Goal: Information Seeking & Learning: Learn about a topic

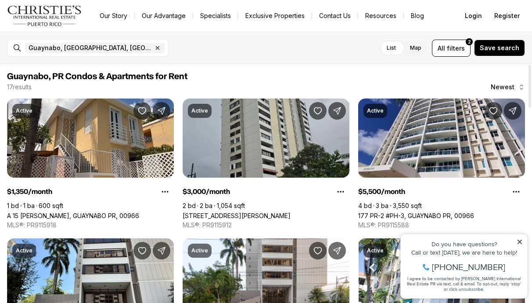
click at [264, 212] on link "[STREET_ADDRESS][PERSON_NAME]" at bounding box center [237, 215] width 108 height 7
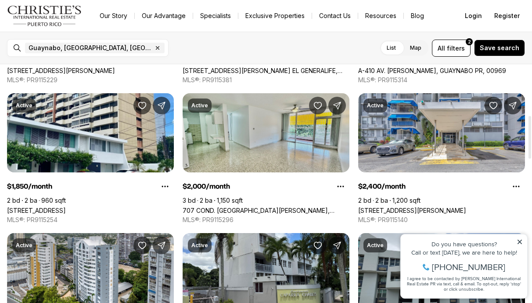
scroll to position [286, 0]
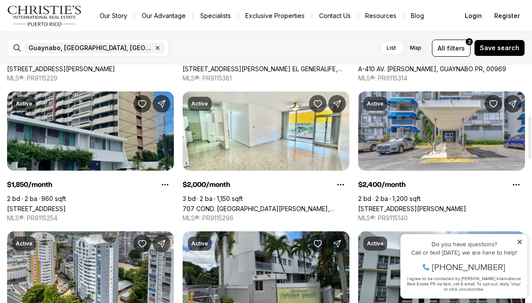
click at [66, 205] on link "[STREET_ADDRESS]" at bounding box center [36, 208] width 59 height 7
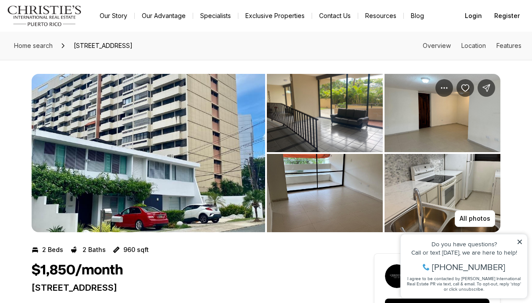
click at [224, 143] on img "View image gallery" at bounding box center [149, 153] width 234 height 158
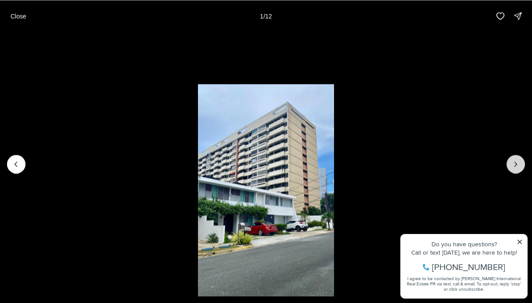
click at [516, 165] on icon "Next slide" at bounding box center [516, 164] width 2 height 4
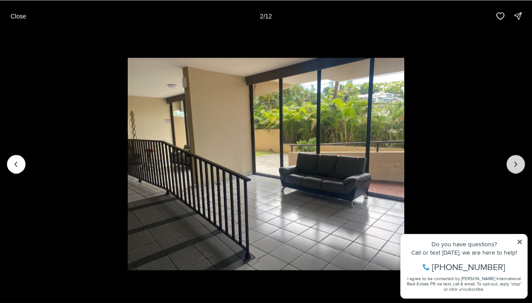
click at [516, 165] on icon "Next slide" at bounding box center [516, 163] width 9 height 9
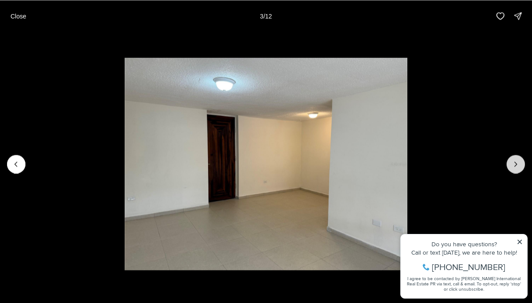
click at [516, 165] on icon "Next slide" at bounding box center [516, 163] width 9 height 9
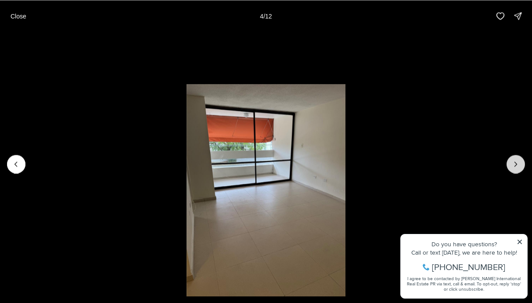
click at [516, 165] on icon "Next slide" at bounding box center [516, 163] width 9 height 9
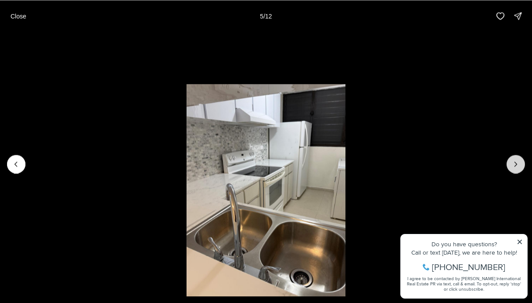
click at [516, 165] on icon "Next slide" at bounding box center [516, 163] width 9 height 9
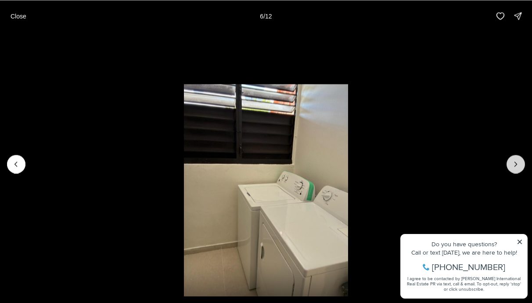
click at [516, 165] on icon "Next slide" at bounding box center [516, 163] width 9 height 9
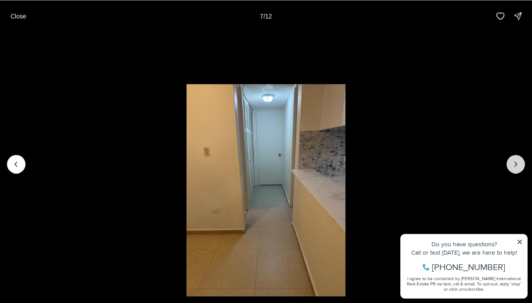
click at [516, 165] on icon "Next slide" at bounding box center [516, 163] width 9 height 9
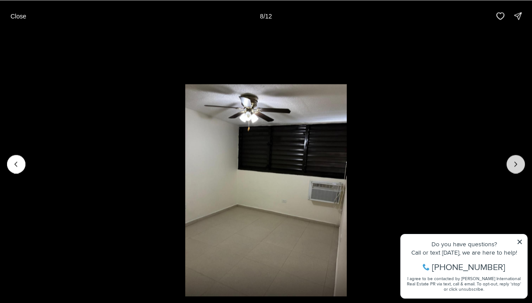
click at [516, 165] on icon "Next slide" at bounding box center [516, 163] width 9 height 9
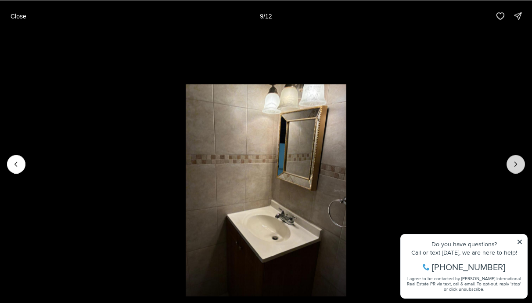
click at [516, 165] on icon "Next slide" at bounding box center [516, 163] width 9 height 9
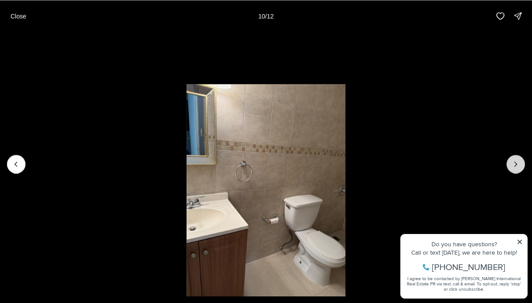
click at [516, 165] on icon "Next slide" at bounding box center [516, 163] width 9 height 9
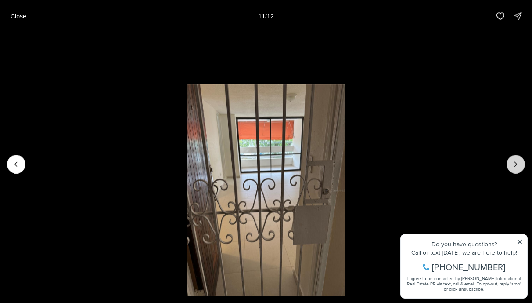
click at [516, 165] on icon "Next slide" at bounding box center [516, 163] width 9 height 9
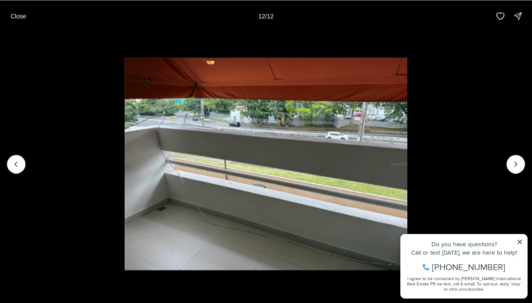
click at [515, 166] on div at bounding box center [516, 164] width 18 height 18
click at [19, 17] on p "Close" at bounding box center [19, 15] width 16 height 7
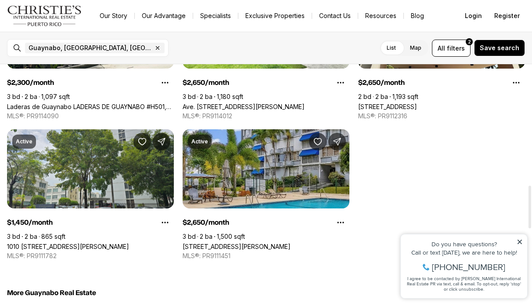
scroll to position [673, 0]
